Goal: Navigation & Orientation: Find specific page/section

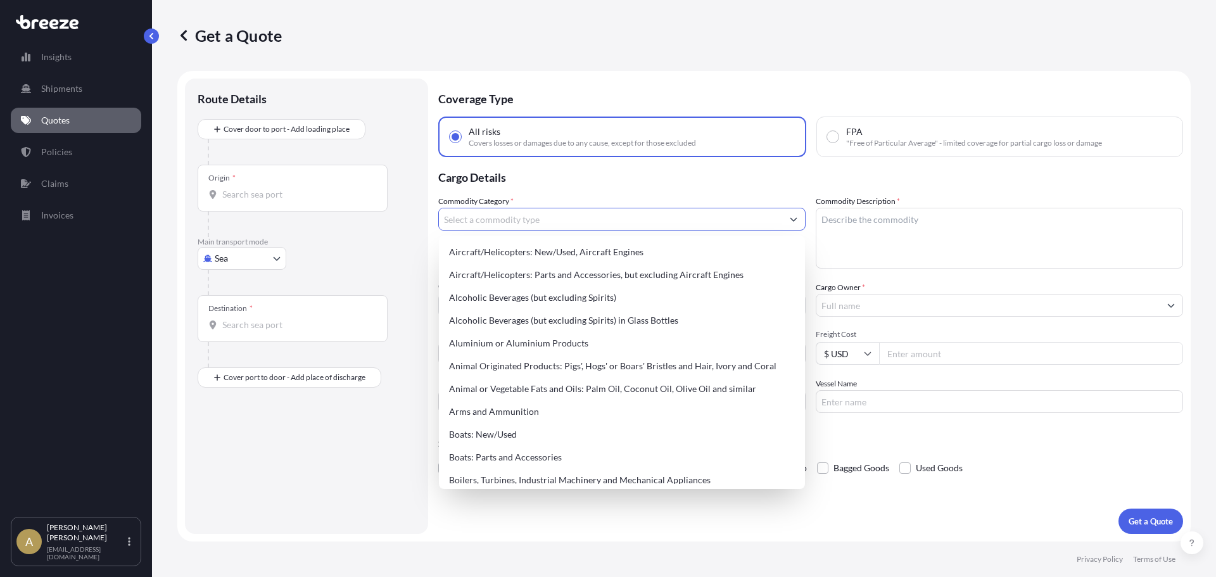
select select "Sea"
select select "1"
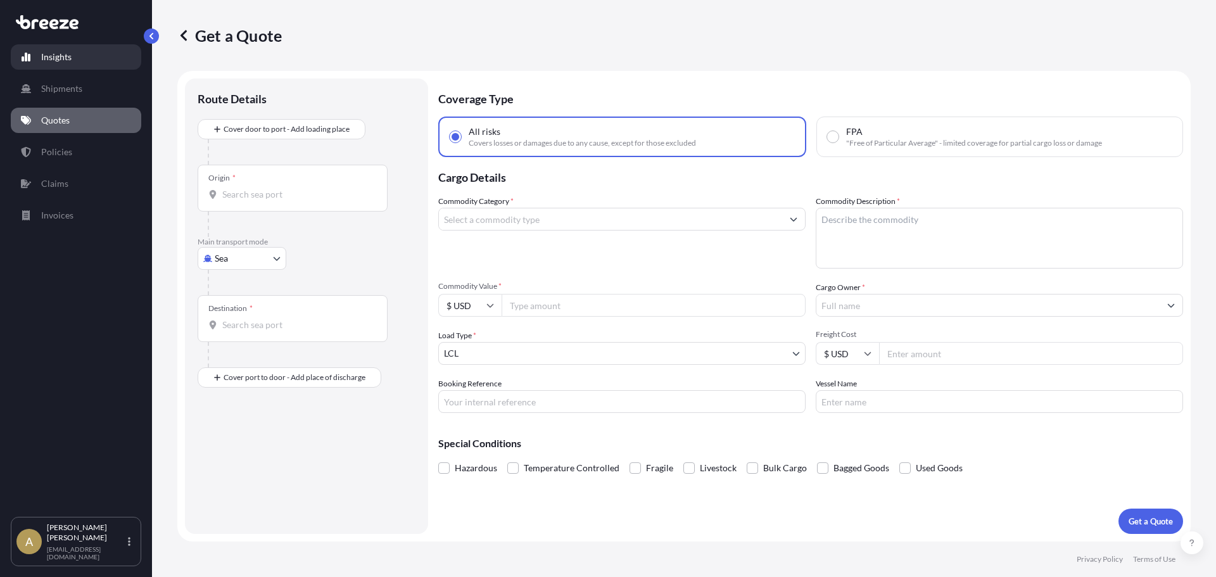
click at [72, 48] on link "Insights" at bounding box center [76, 56] width 130 height 25
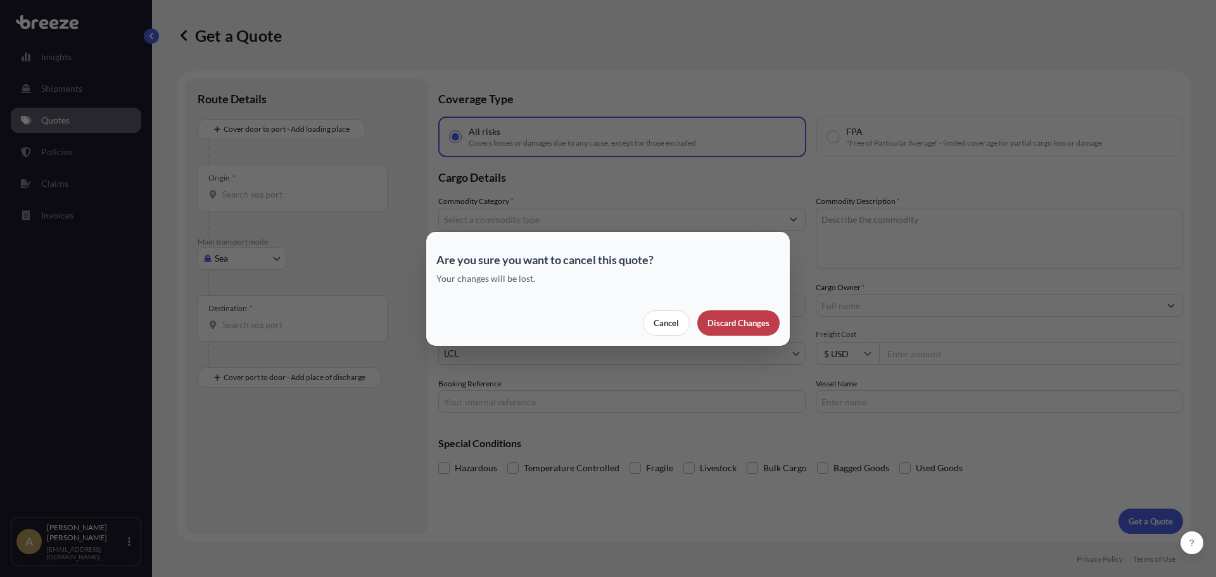
select select "2025"
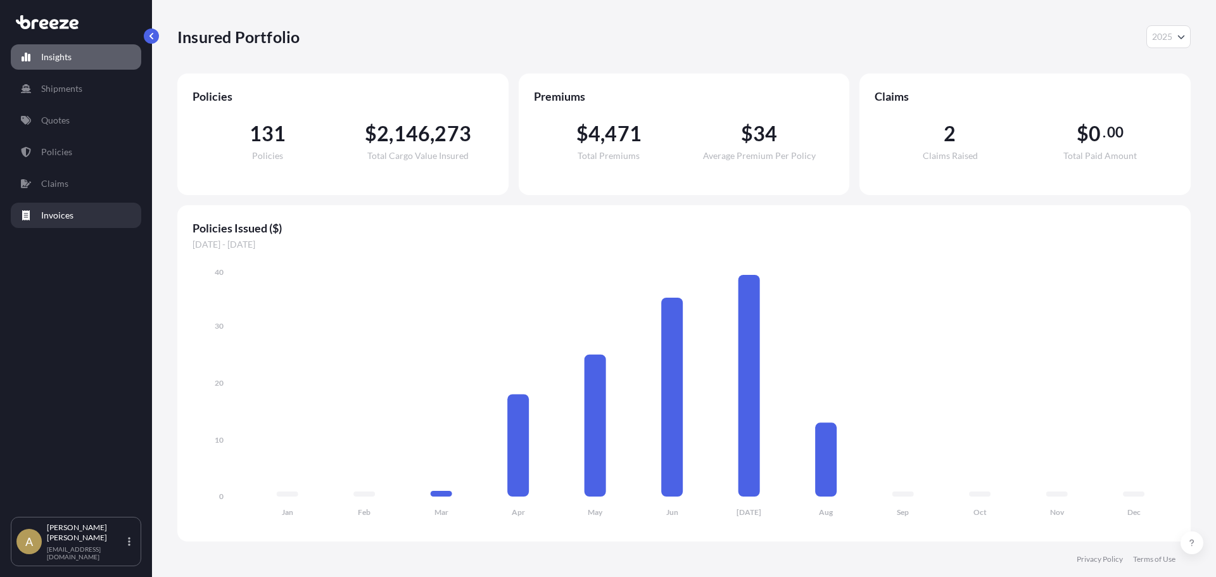
click at [61, 206] on link "Invoices" at bounding box center [76, 215] width 130 height 25
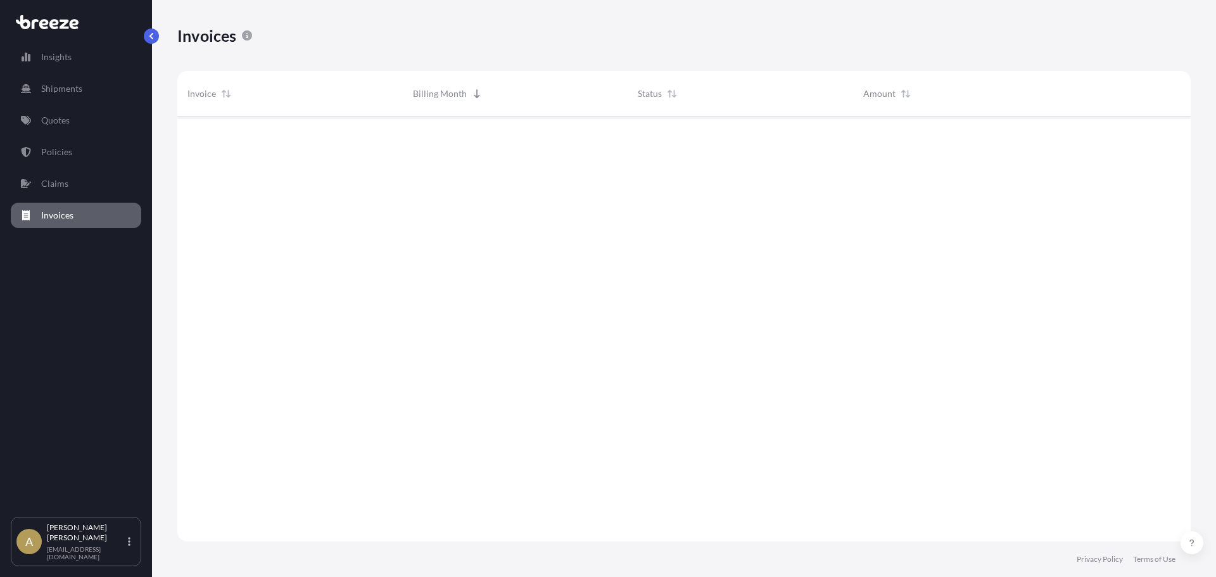
scroll to position [461, 1004]
click at [60, 191] on link "Claims" at bounding box center [76, 183] width 130 height 25
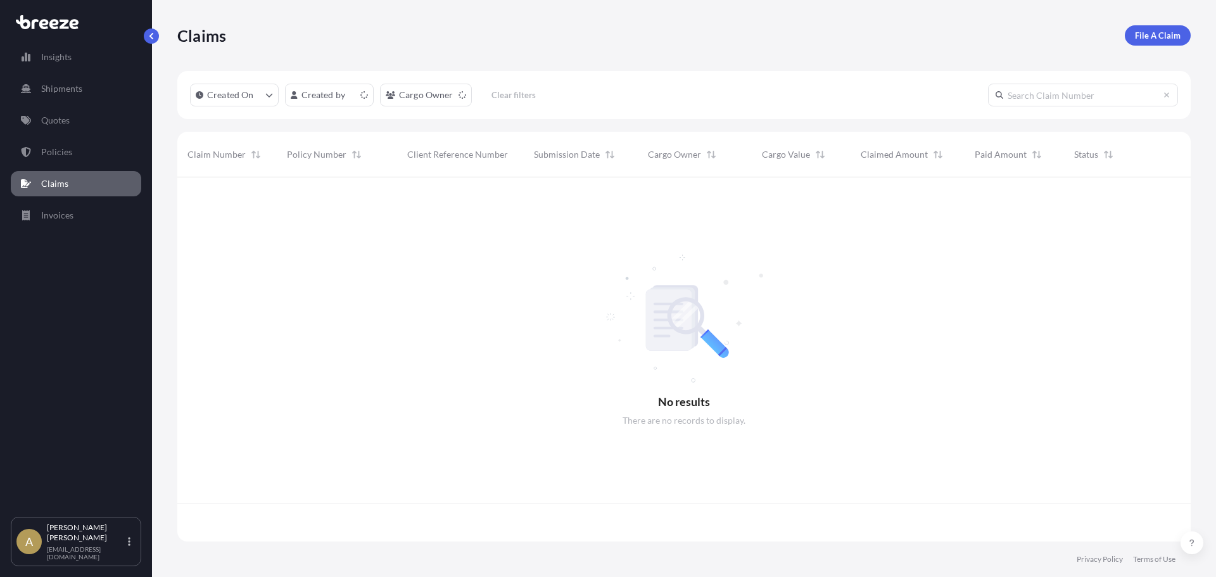
scroll to position [362, 1004]
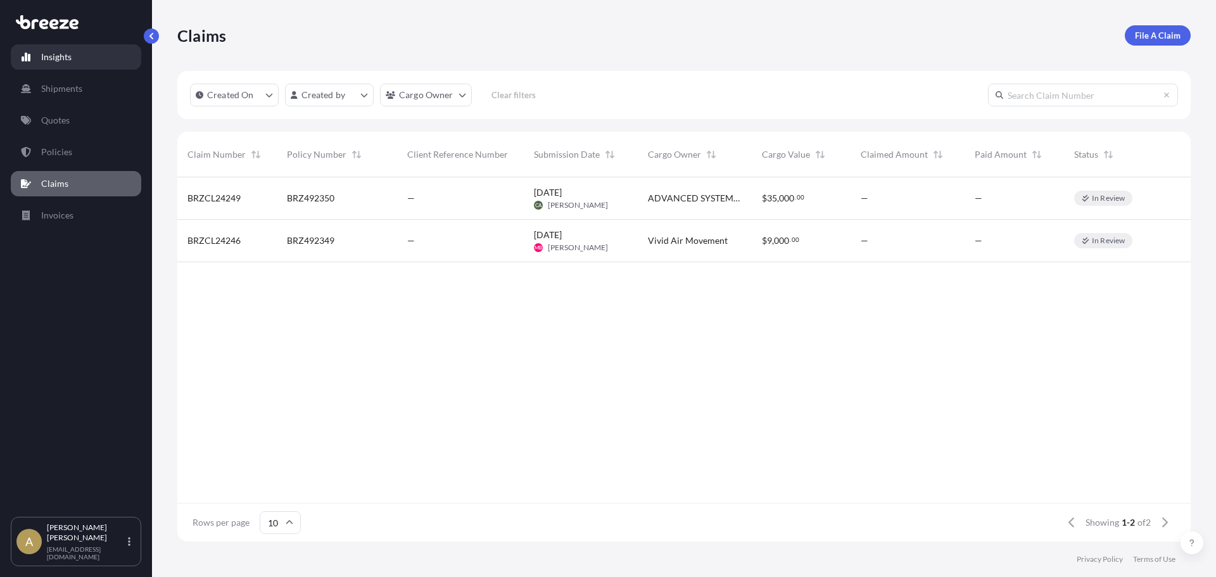
click at [36, 68] on link "Insights" at bounding box center [76, 56] width 130 height 25
select select "2025"
